Goal: Check status

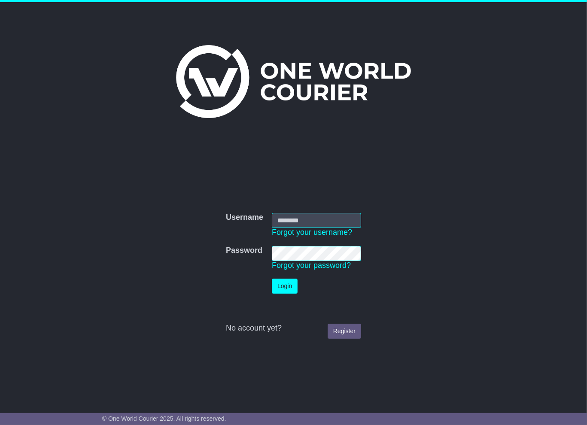
type input "**********"
click at [289, 286] on button "Login" at bounding box center [285, 286] width 26 height 15
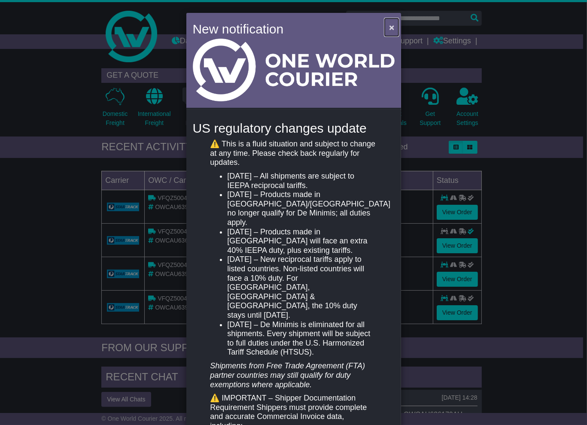
click at [390, 27] on span "×" at bounding box center [391, 27] width 5 height 10
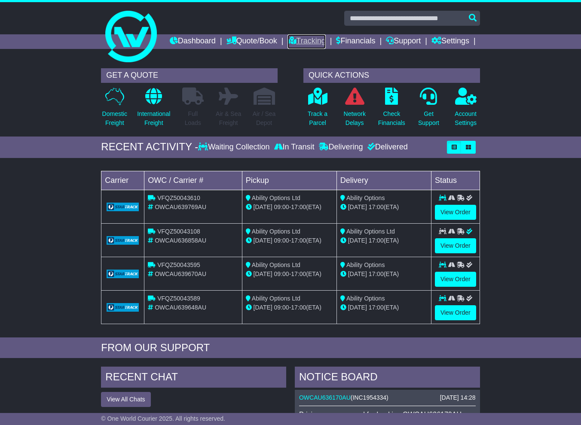
click at [325, 40] on link "Tracking" at bounding box center [306, 41] width 38 height 15
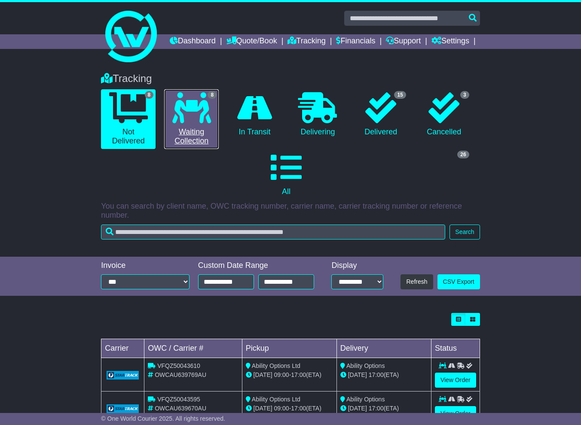
click at [204, 149] on link "8 Waiting Collection" at bounding box center [191, 119] width 55 height 60
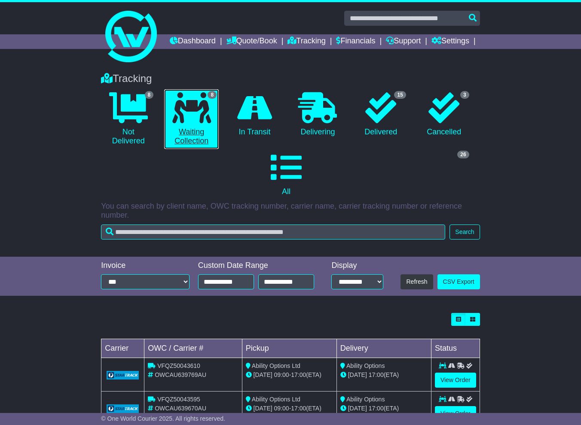
click at [186, 149] on link "8 Waiting Collection" at bounding box center [191, 119] width 55 height 60
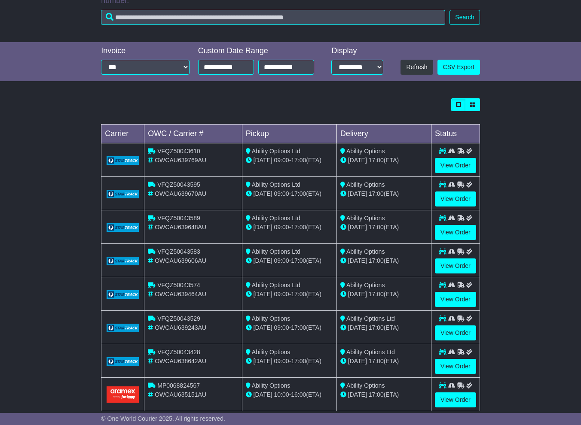
scroll to position [244, 0]
